Goal: Transaction & Acquisition: Subscribe to service/newsletter

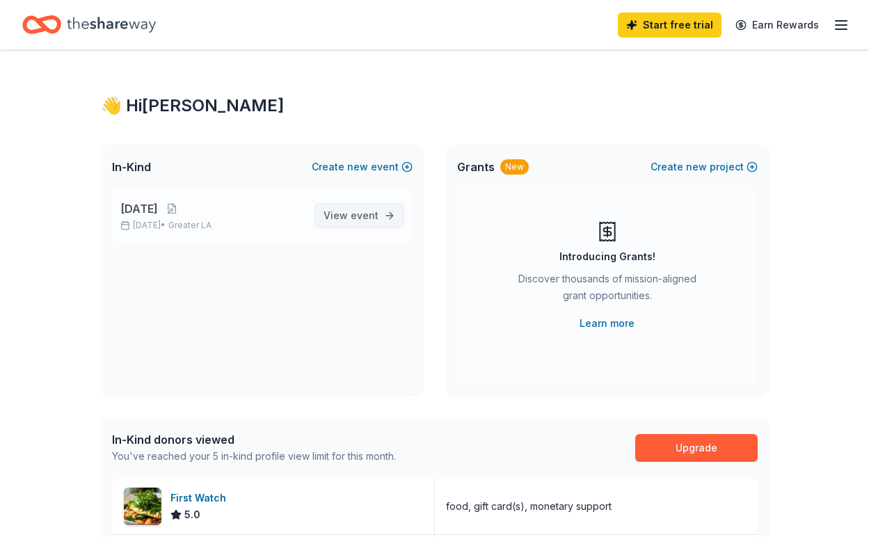
click at [362, 212] on span "event" at bounding box center [365, 215] width 28 height 12
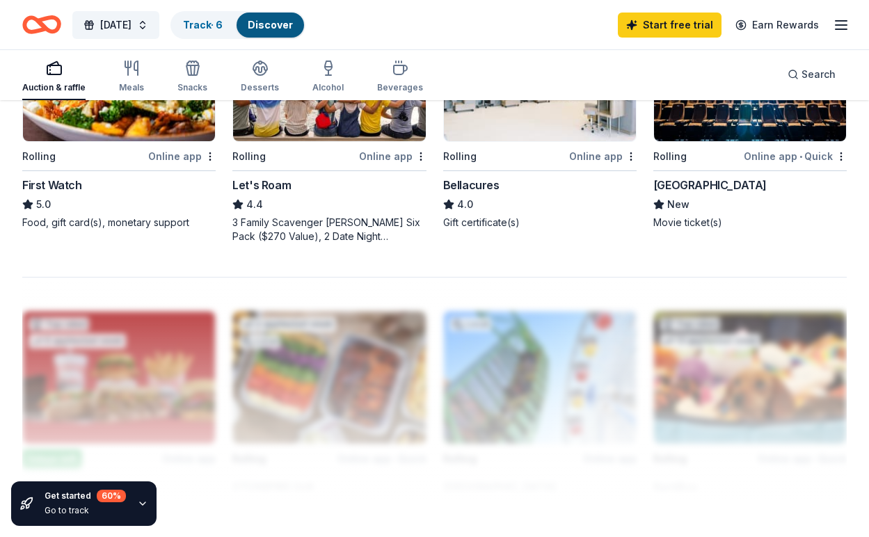
scroll to position [1183, 0]
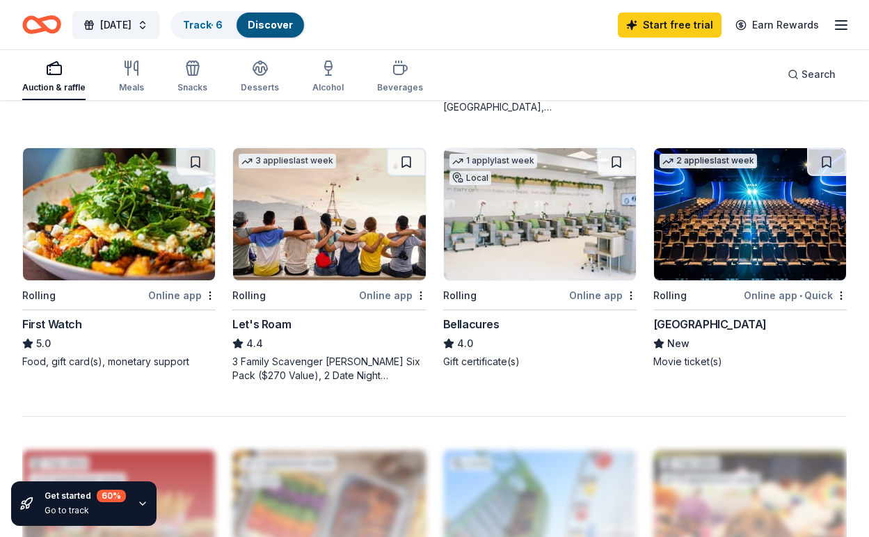
click at [298, 159] on div "3 applies last week" at bounding box center [287, 161] width 97 height 15
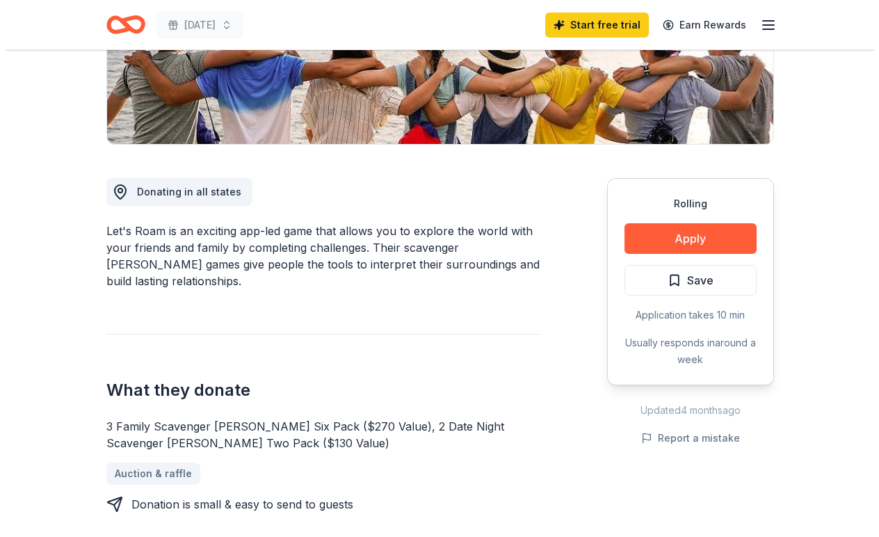
scroll to position [417, 0]
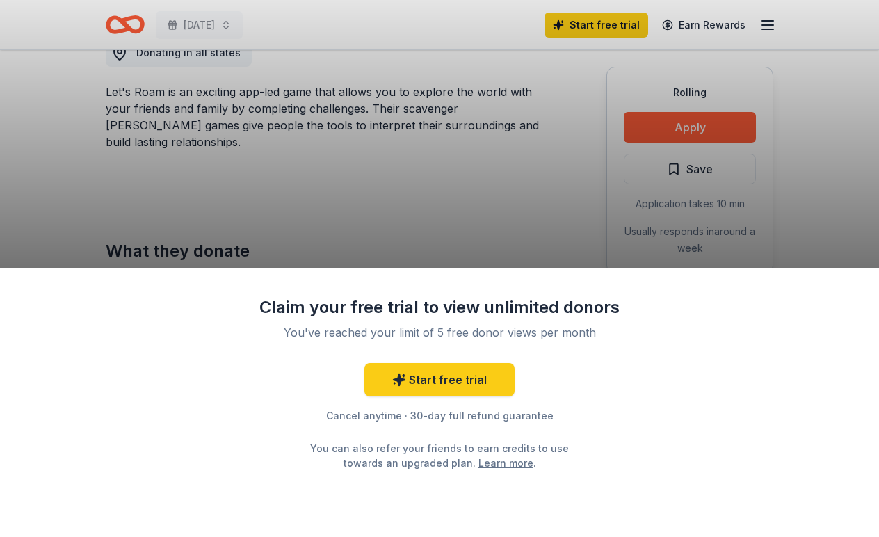
click at [829, 193] on div "Claim your free trial to view unlimited donors You've reached your limit of 5 f…" at bounding box center [439, 268] width 879 height 537
click at [377, 175] on div "Claim your free trial to view unlimited donors You've reached your limit of 5 f…" at bounding box center [439, 268] width 879 height 537
click at [419, 372] on link "Start free trial" at bounding box center [440, 379] width 150 height 33
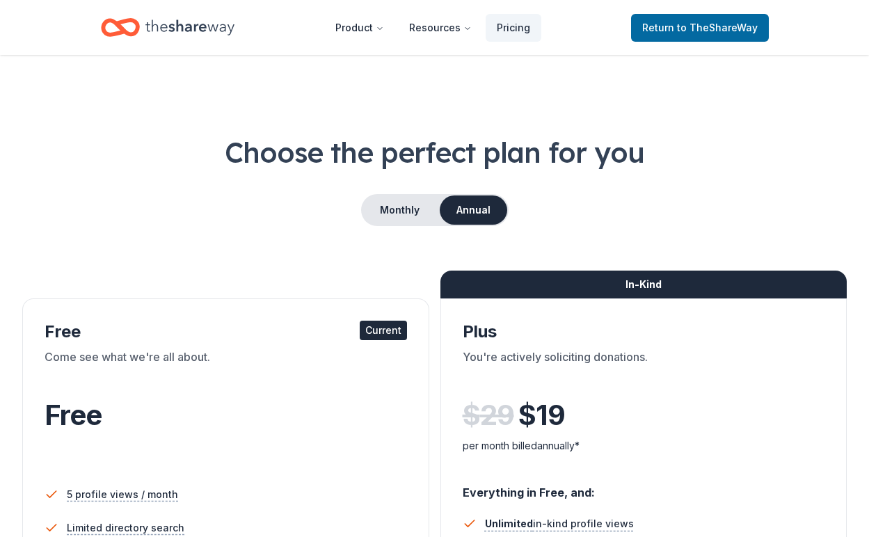
scroll to position [139, 0]
